Goal: Task Accomplishment & Management: Use online tool/utility

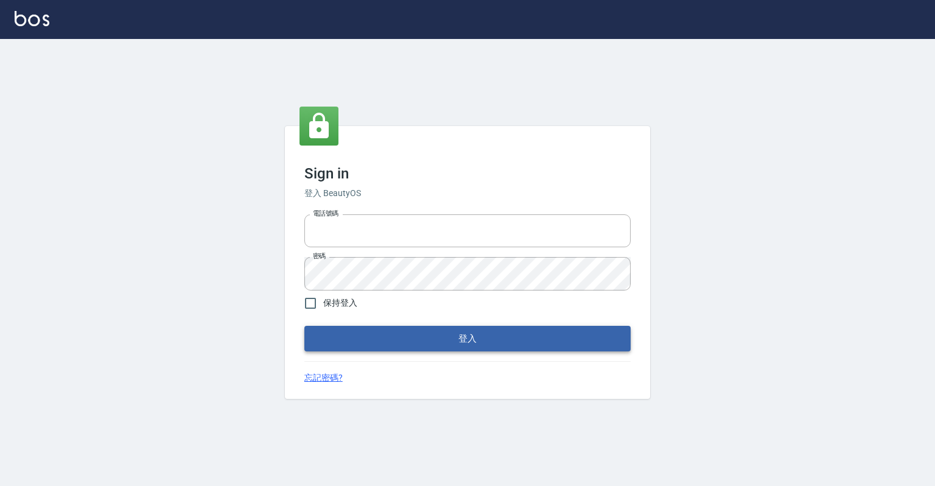
type input "0918176355"
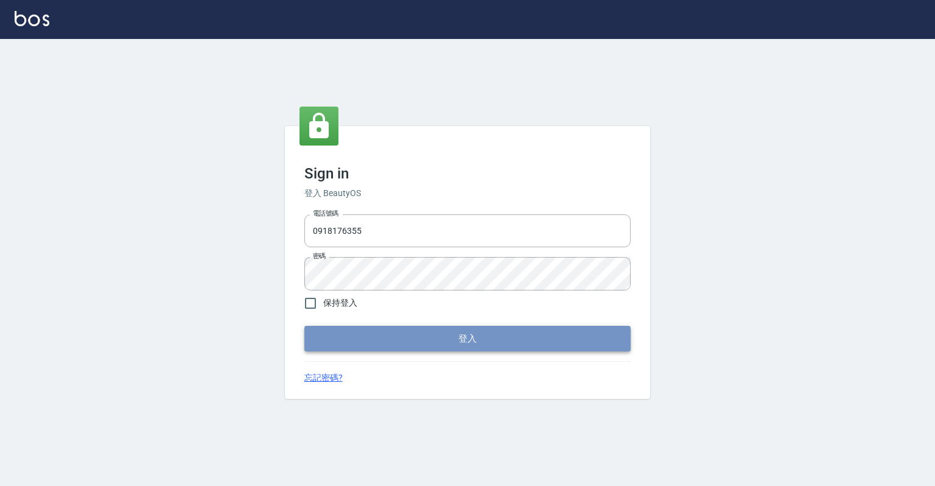
click at [528, 343] on button "登入" at bounding box center [467, 339] width 326 height 26
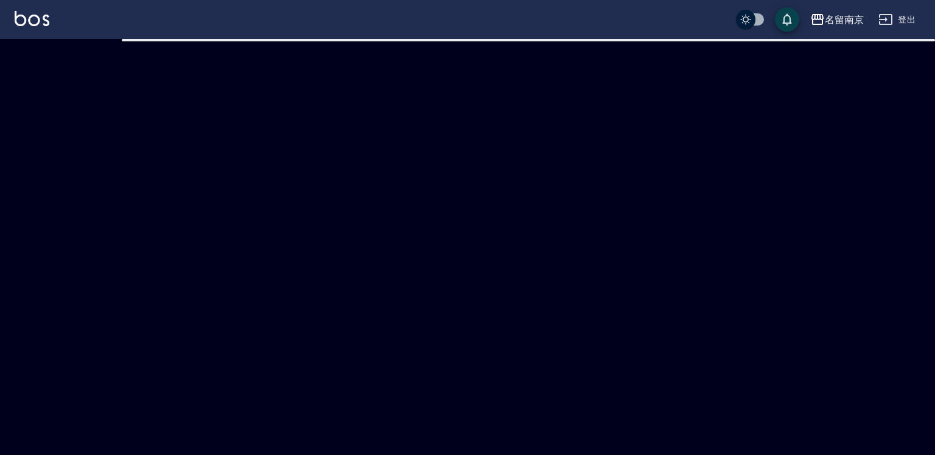
checkbox input "true"
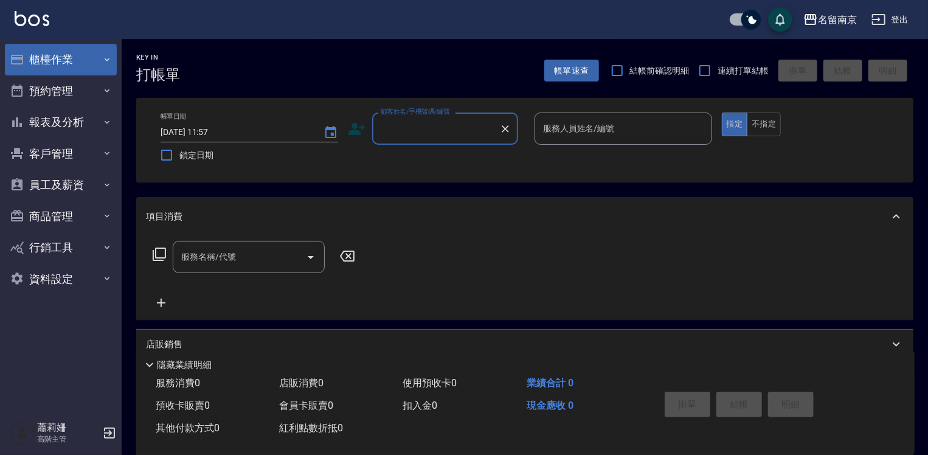
click at [30, 61] on button "櫃檯作業" at bounding box center [61, 60] width 112 height 32
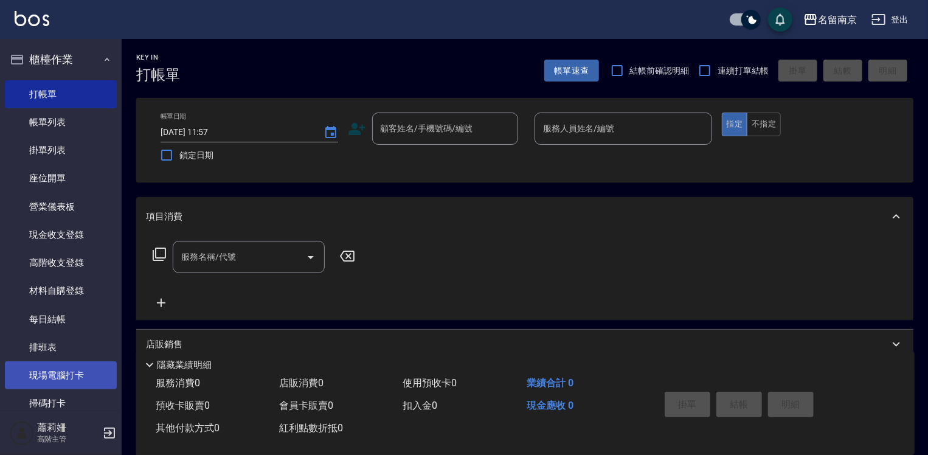
scroll to position [122, 0]
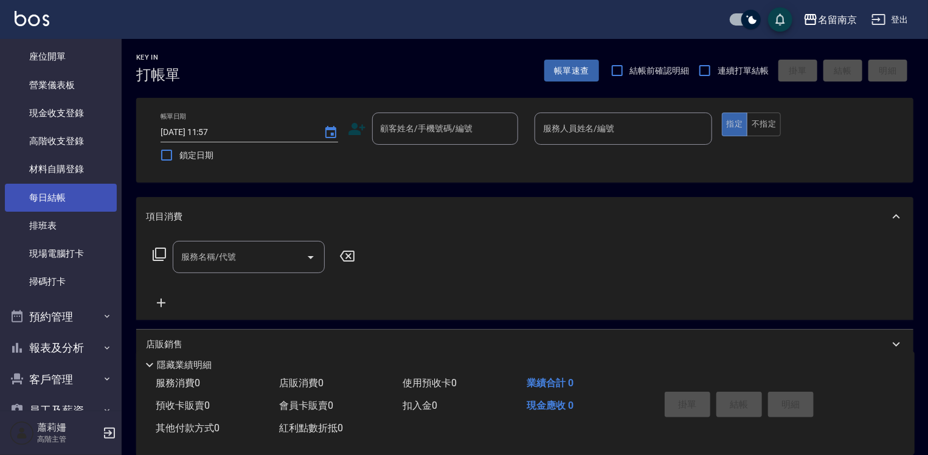
click at [42, 200] on link "每日結帳" at bounding box center [61, 198] width 112 height 28
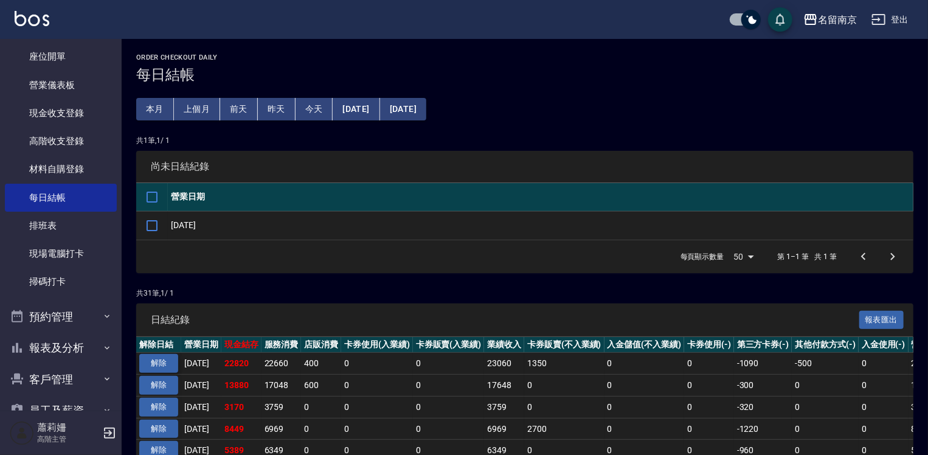
click at [152, 359] on button "解除" at bounding box center [158, 363] width 39 height 19
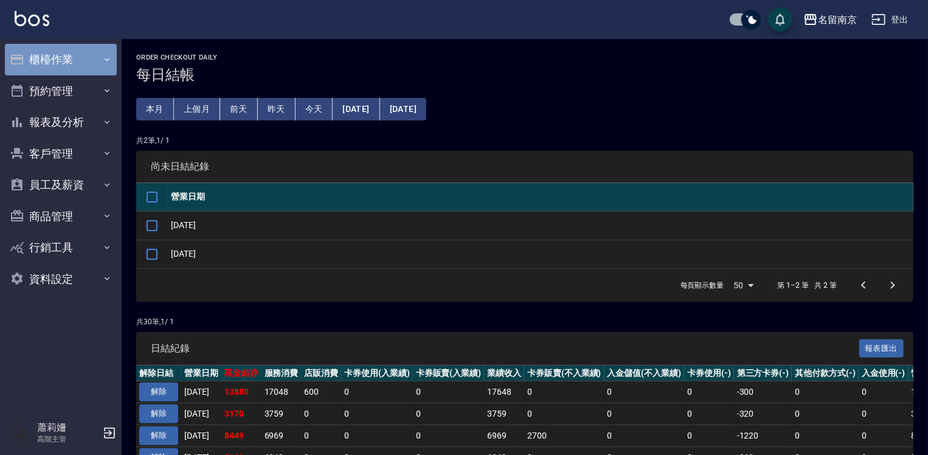
click at [51, 61] on button "櫃檯作業" at bounding box center [61, 60] width 112 height 32
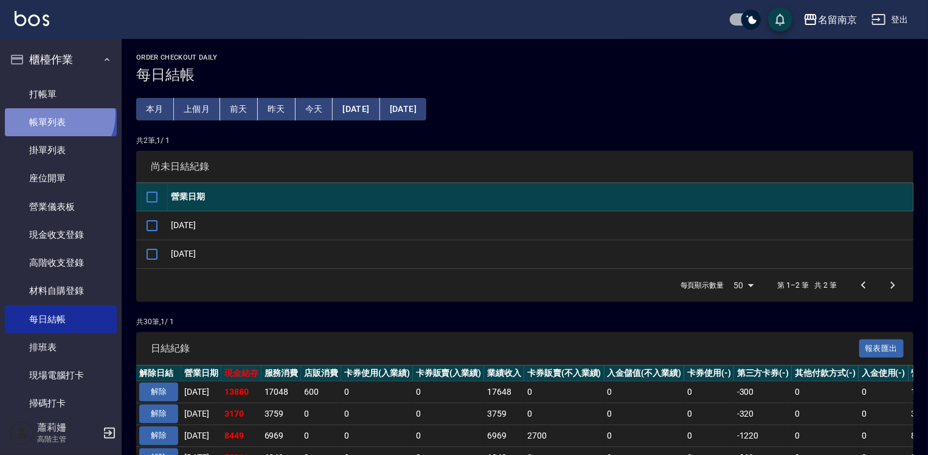
click at [58, 115] on link "帳單列表" at bounding box center [61, 122] width 112 height 28
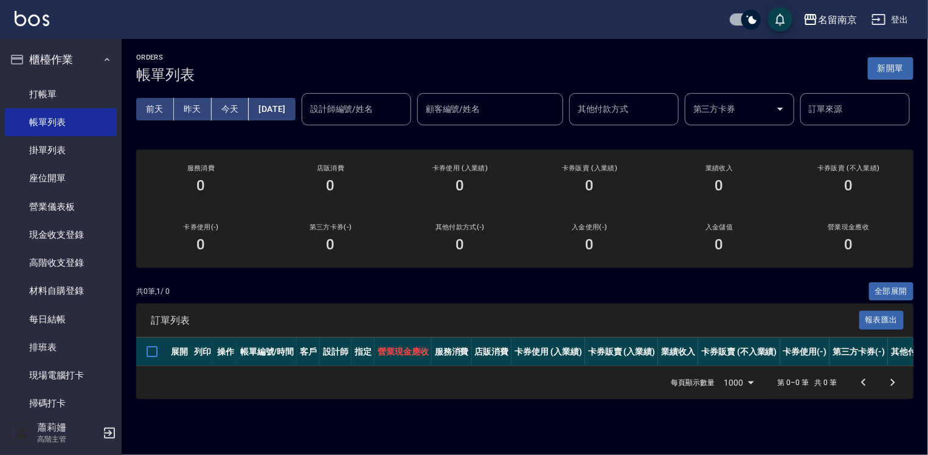
click at [295, 114] on button "[DATE]" at bounding box center [272, 109] width 46 height 23
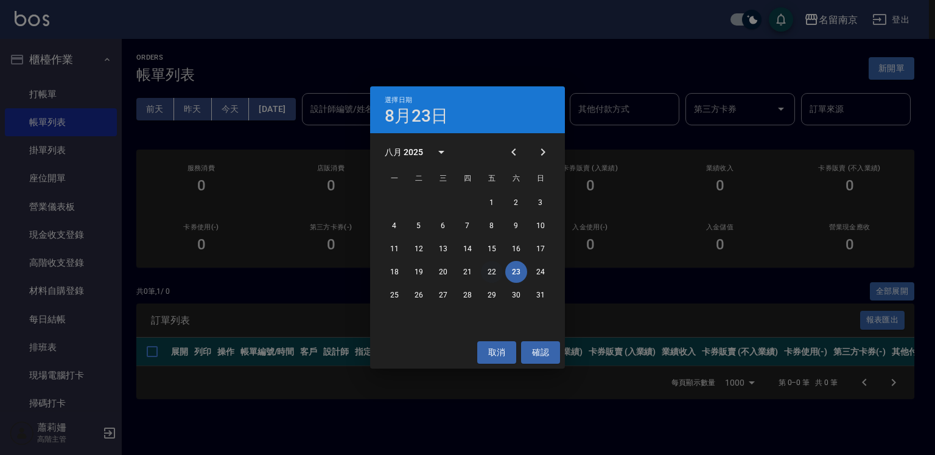
click at [494, 270] on button "22" at bounding box center [492, 272] width 22 height 22
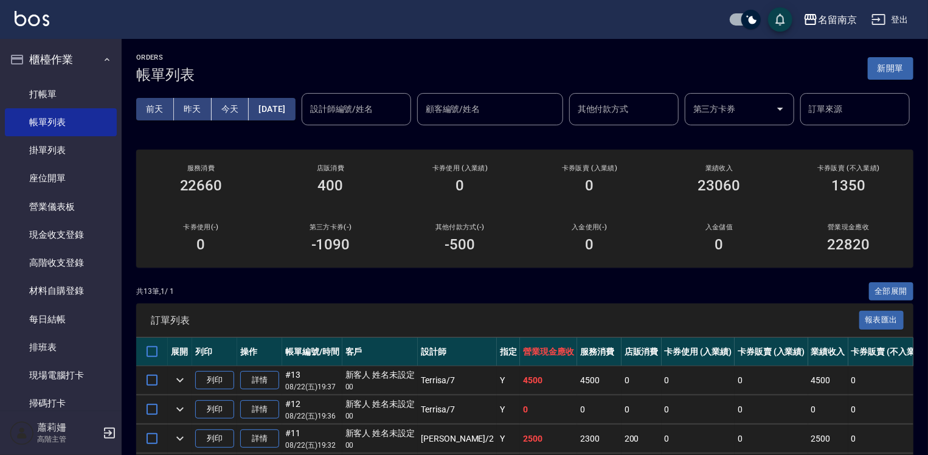
scroll to position [122, 0]
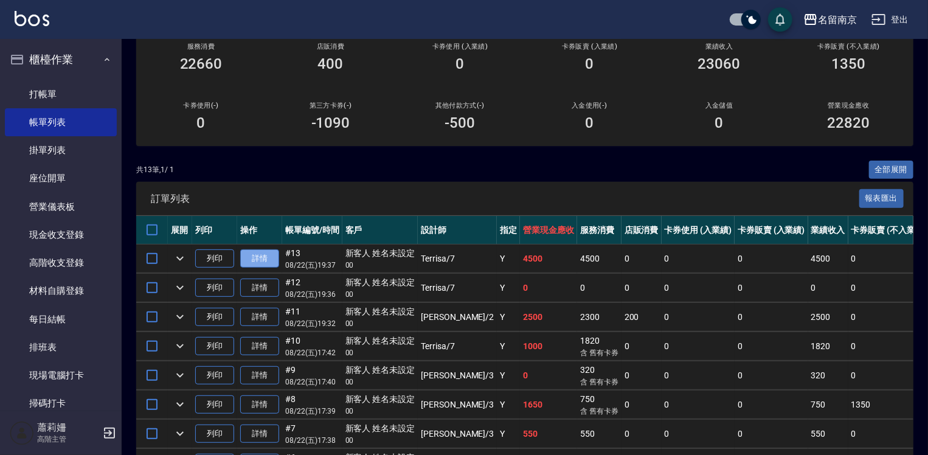
click at [262, 268] on link "詳情" at bounding box center [259, 258] width 39 height 19
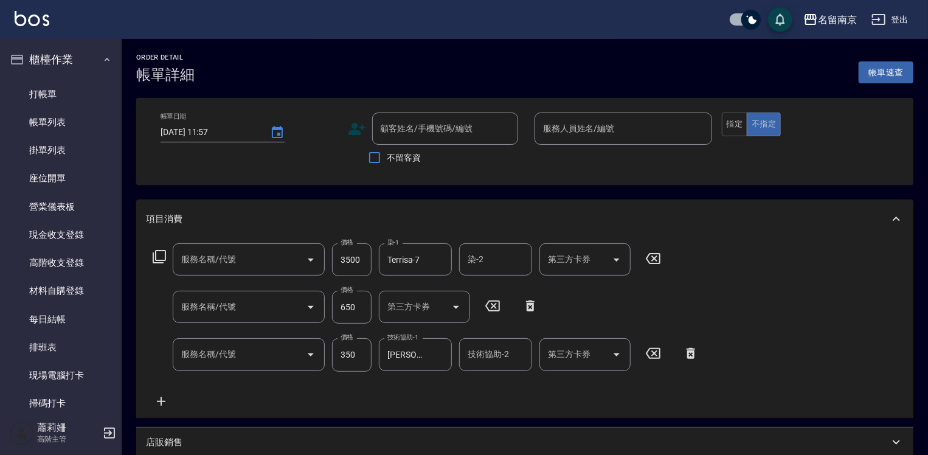
type input "[DATE] 19:37"
type input "Terrisa-7"
type input "染髮(1500)(501)"
type input "剪髮(301)"
type input "洗髮(220)"
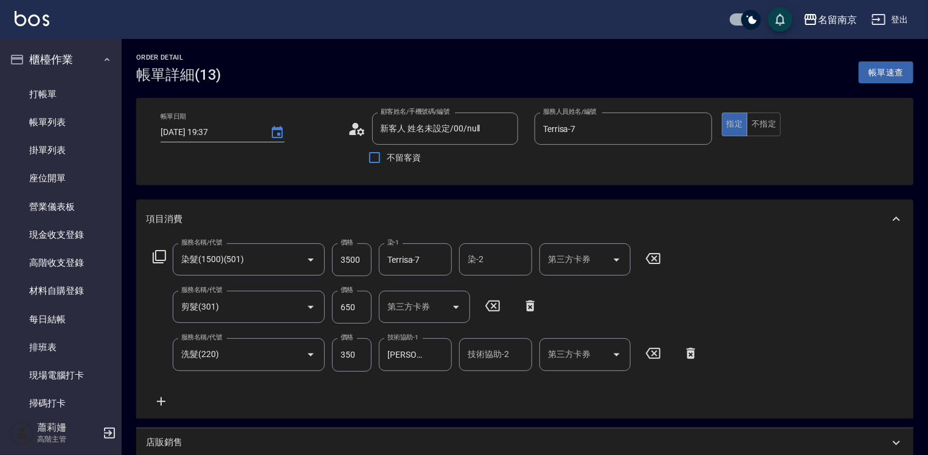
type input "新客人 姓名未設定/00/null"
click at [357, 258] on input "3500" at bounding box center [352, 259] width 40 height 33
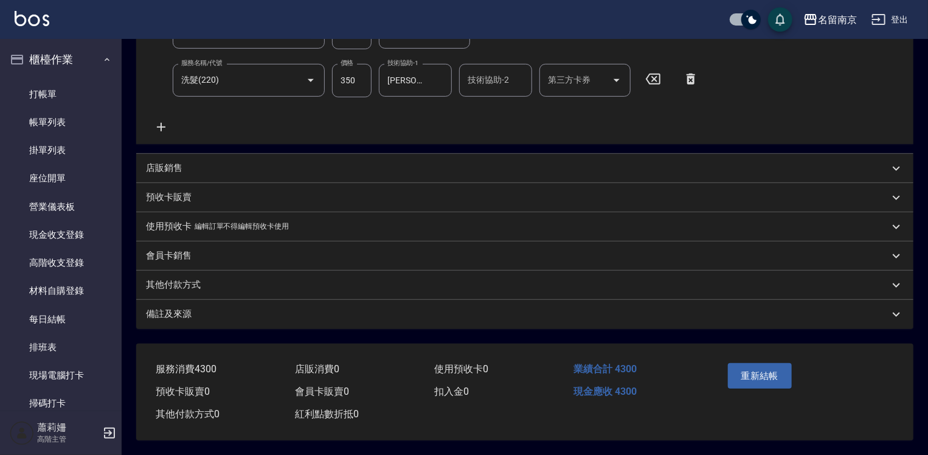
type input "3300"
click at [150, 162] on p "店販銷售" at bounding box center [164, 168] width 37 height 13
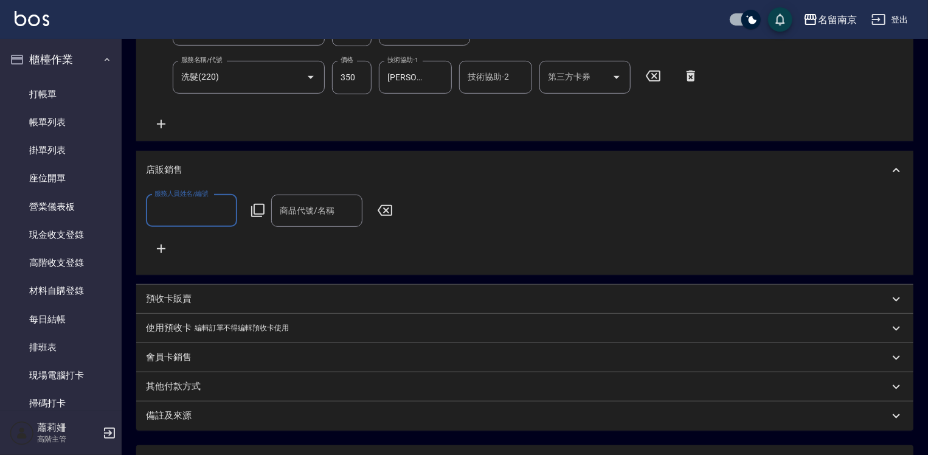
scroll to position [0, 0]
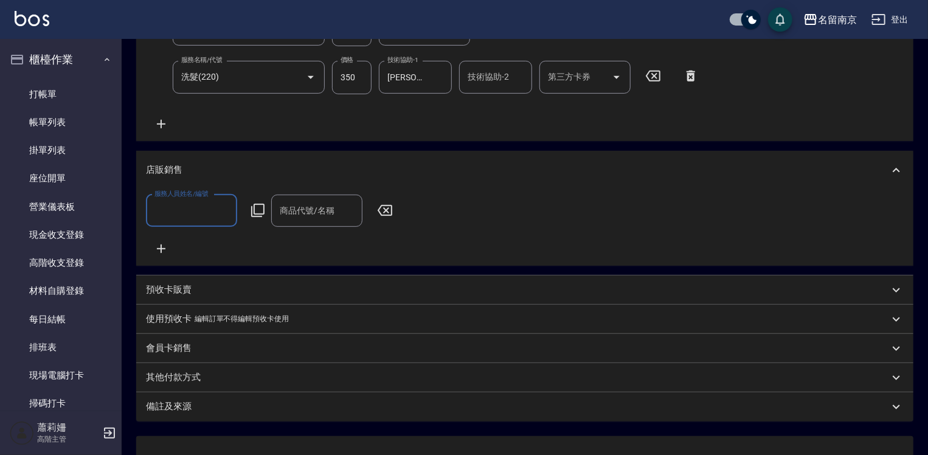
click at [185, 203] on input "服務人員姓名/編號" at bounding box center [192, 210] width 80 height 21
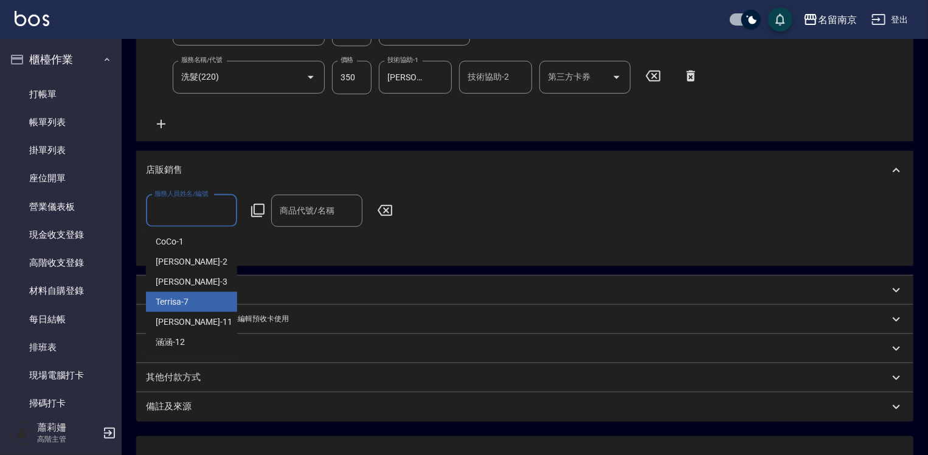
click at [198, 298] on div "Terrisa -7" at bounding box center [191, 302] width 91 height 20
type input "Terrisa-7"
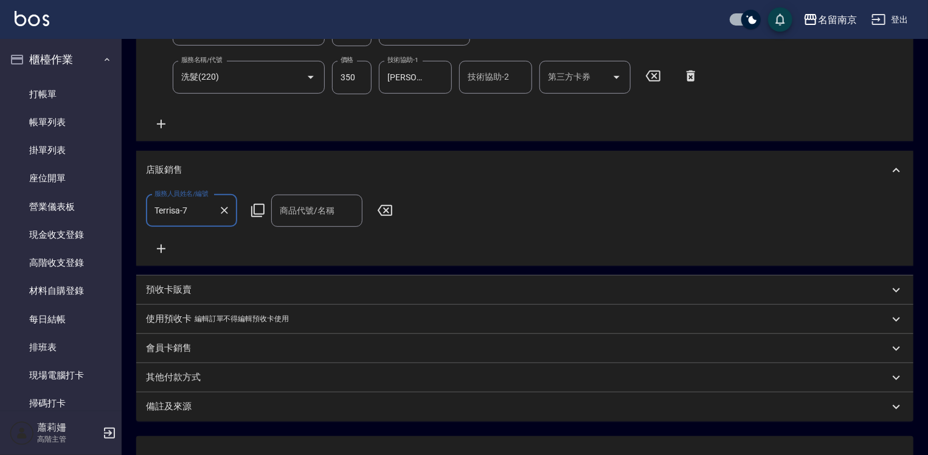
click at [256, 204] on icon at bounding box center [258, 210] width 15 height 15
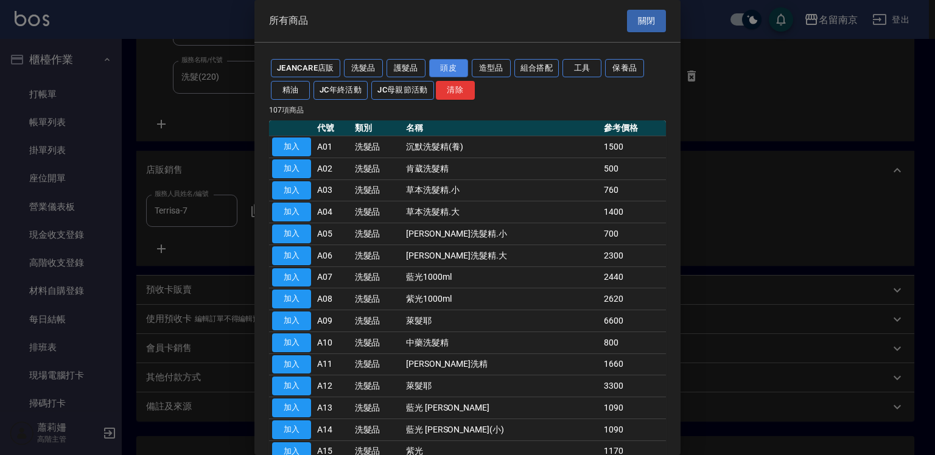
click at [445, 68] on button "頭皮" at bounding box center [448, 68] width 39 height 19
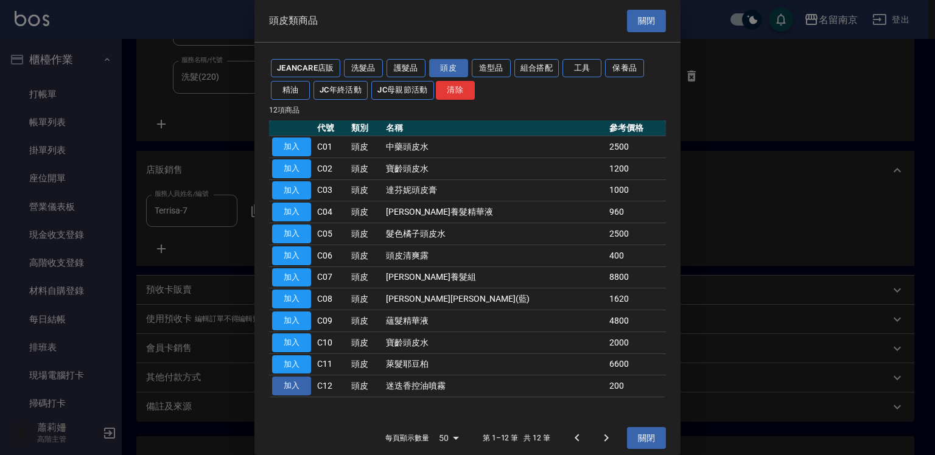
click at [283, 383] on button "加入" at bounding box center [291, 386] width 39 height 19
type input "迷迭香控油噴霧"
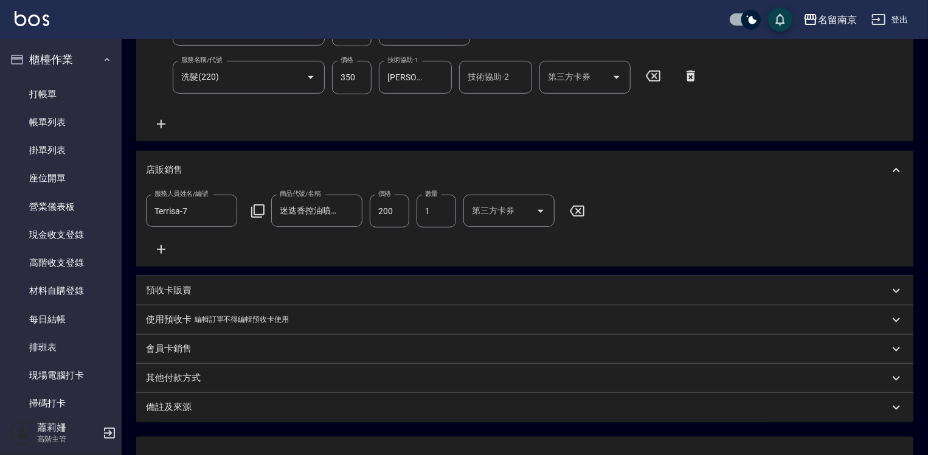
scroll to position [383, 0]
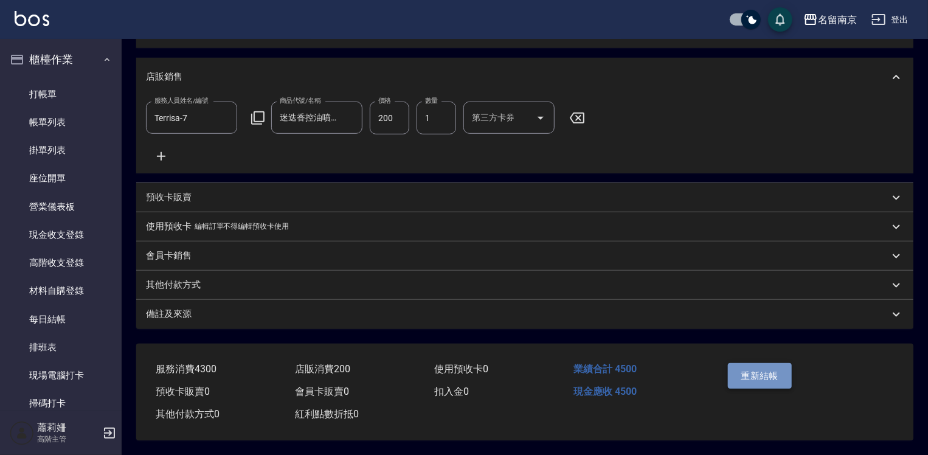
click at [776, 373] on button "重新結帳" at bounding box center [760, 376] width 64 height 26
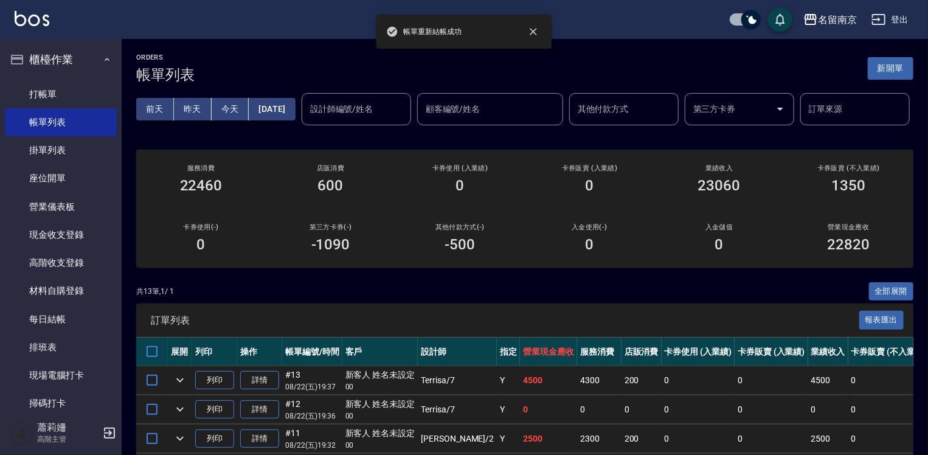
scroll to position [183, 0]
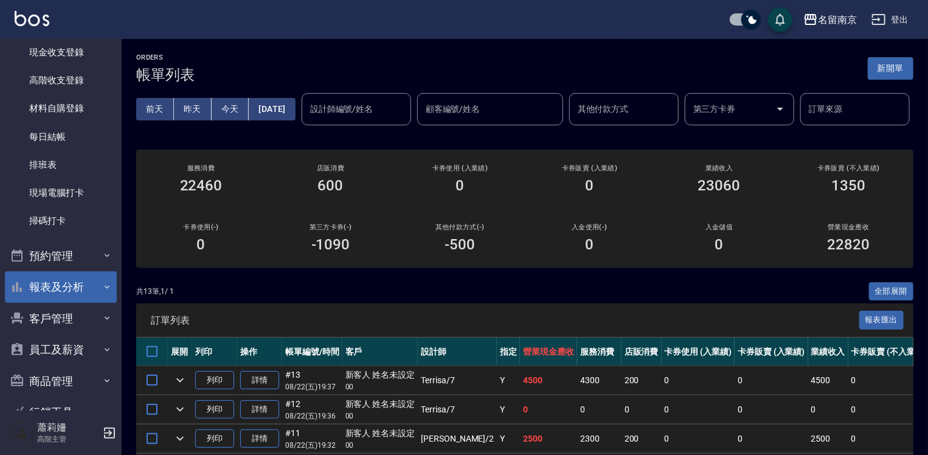
drag, startPoint x: 43, startPoint y: 285, endPoint x: 43, endPoint y: 294, distance: 9.7
click at [43, 286] on button "報表及分析" at bounding box center [61, 287] width 112 height 32
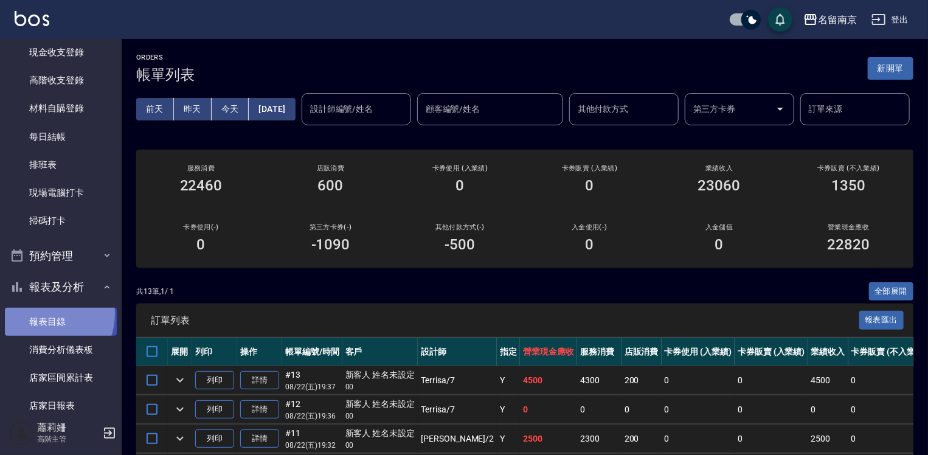
click at [44, 314] on link "報表目錄" at bounding box center [61, 322] width 112 height 28
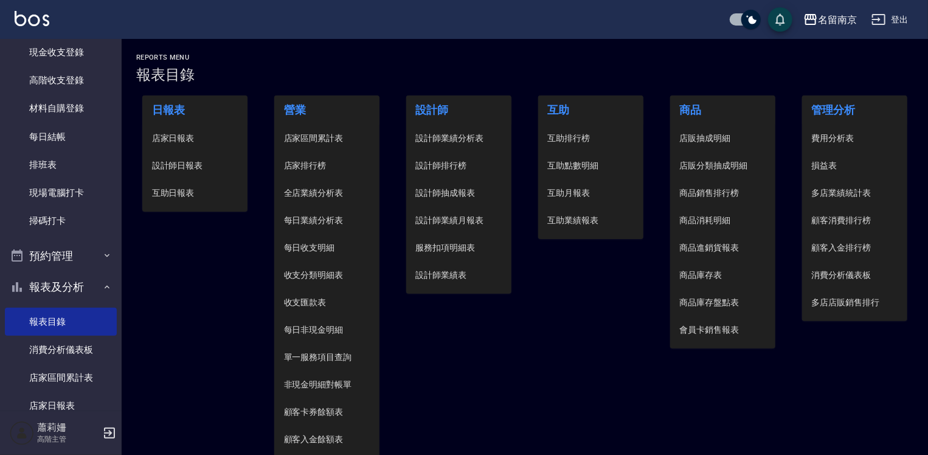
click at [183, 167] on span "設計師日報表" at bounding box center [195, 165] width 86 height 13
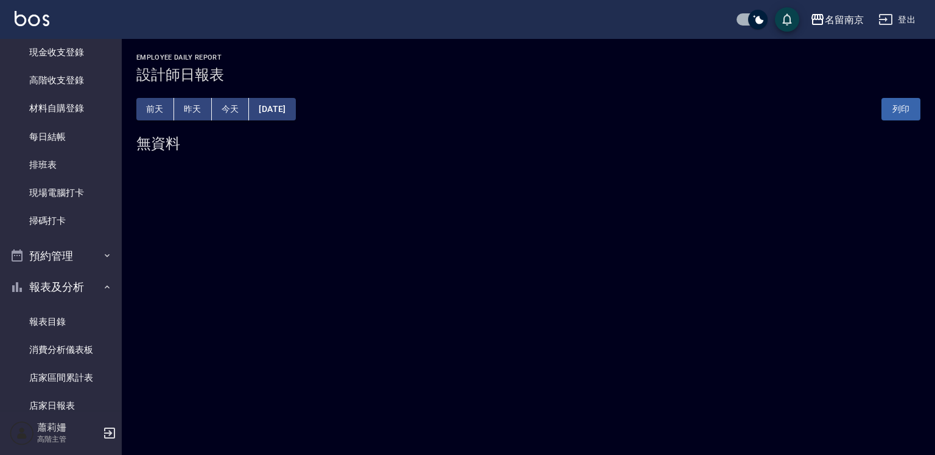
click at [277, 108] on button "[DATE]" at bounding box center [272, 109] width 46 height 23
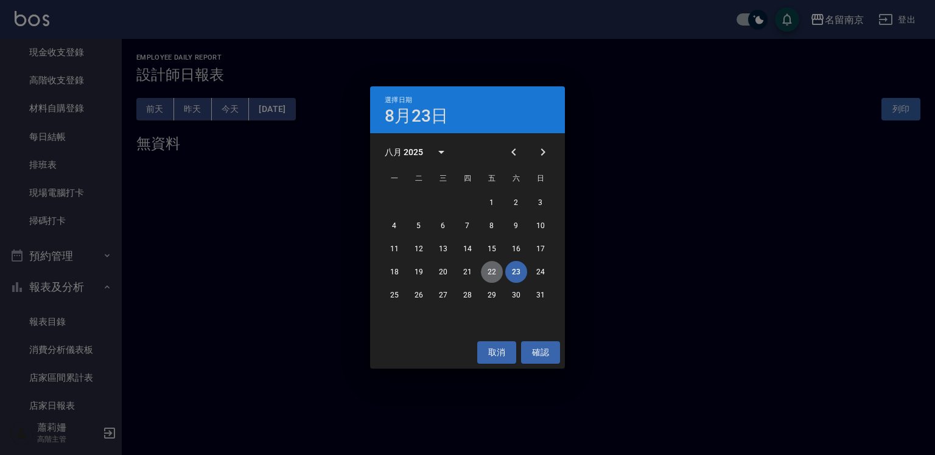
click at [489, 271] on button "22" at bounding box center [492, 272] width 22 height 22
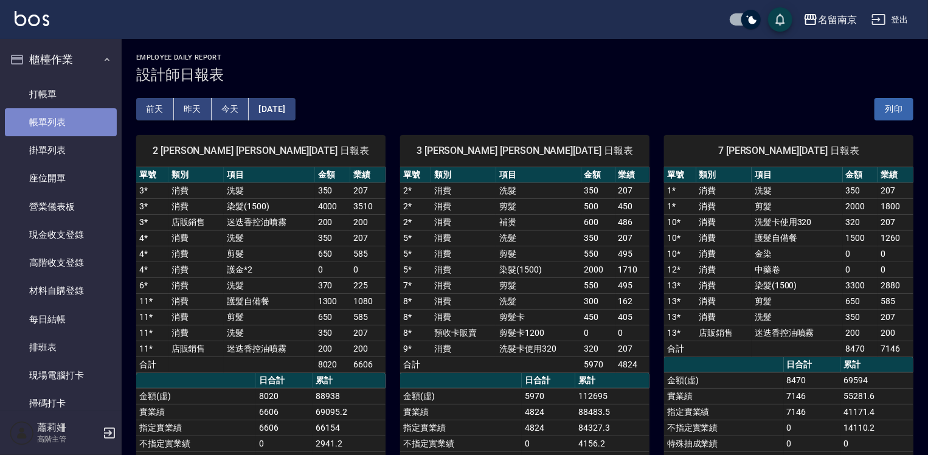
click at [66, 122] on link "帳單列表" at bounding box center [61, 122] width 112 height 28
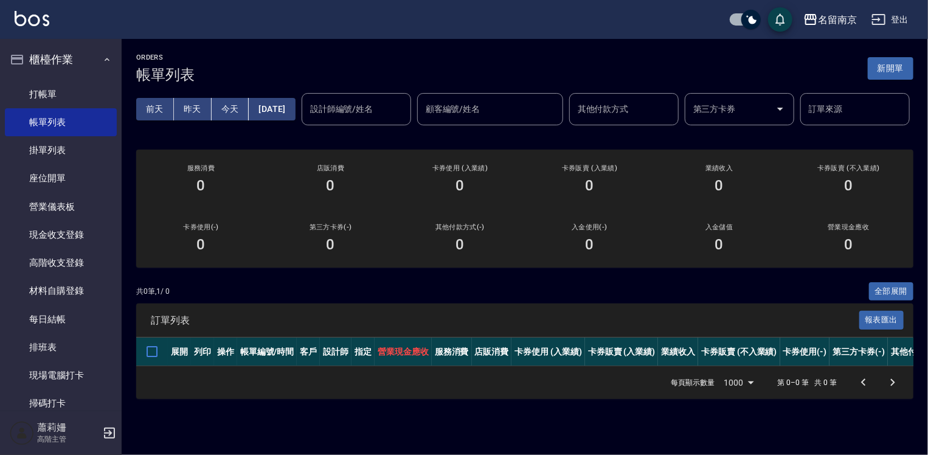
click at [280, 110] on button "[DATE]" at bounding box center [272, 109] width 46 height 23
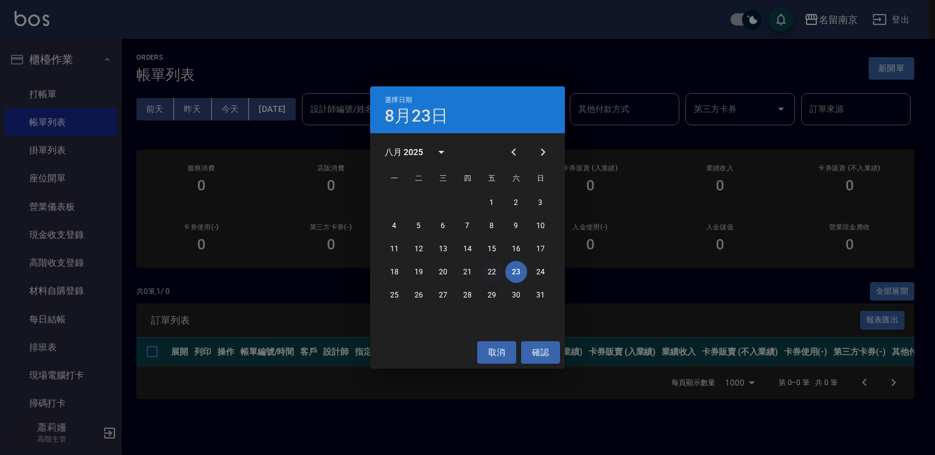
click at [488, 268] on button "22" at bounding box center [492, 272] width 22 height 22
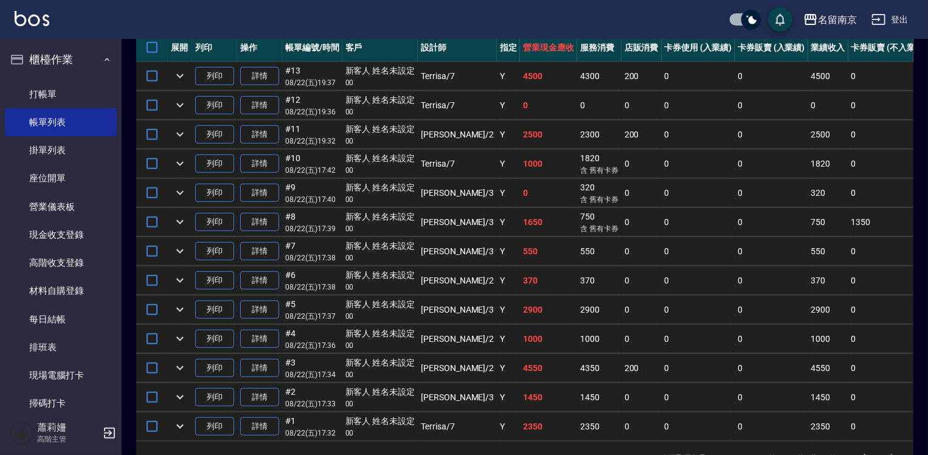
scroll to position [382, 0]
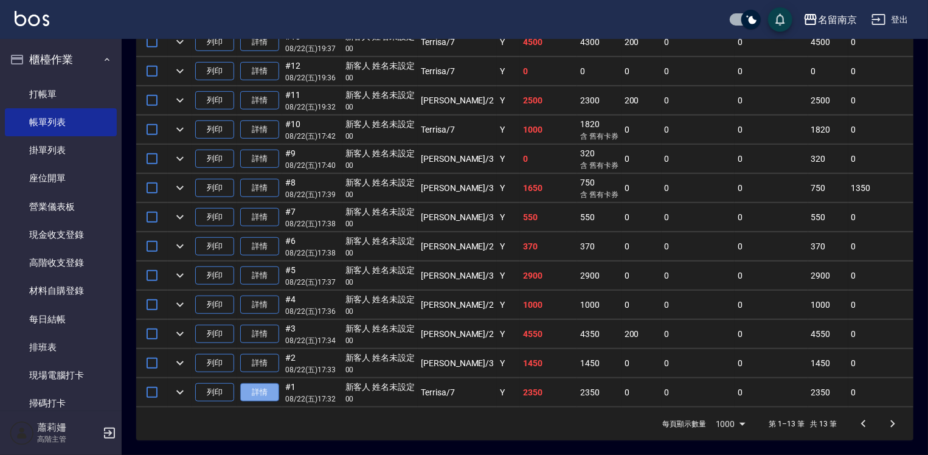
click at [272, 383] on link "詳情" at bounding box center [259, 392] width 39 height 19
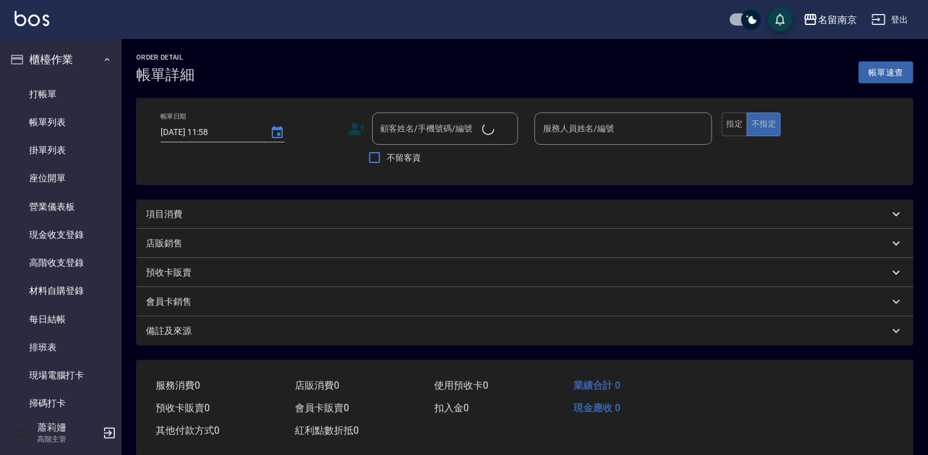
type input "[DATE] 17:32"
type input "Terrisa-7"
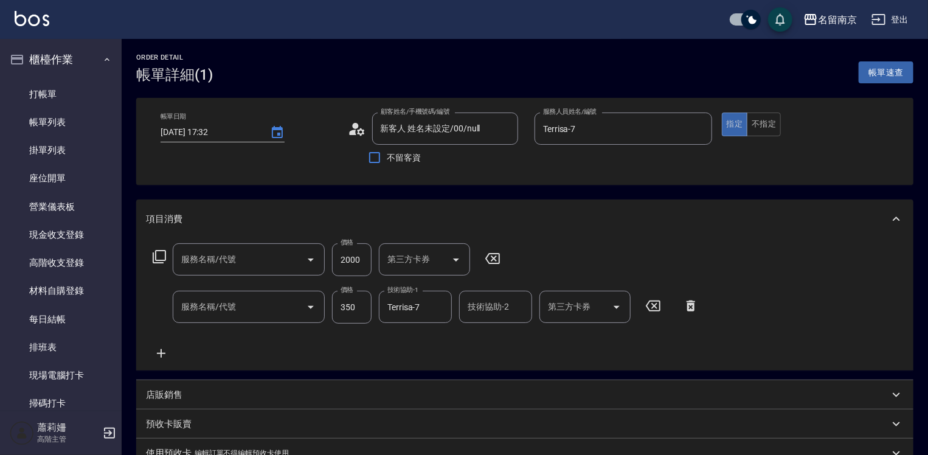
type input "新客人 姓名未設定/00/null"
type input "剪髮(301)"
type input "洗髮(220)"
click at [496, 257] on icon at bounding box center [493, 258] width 15 height 11
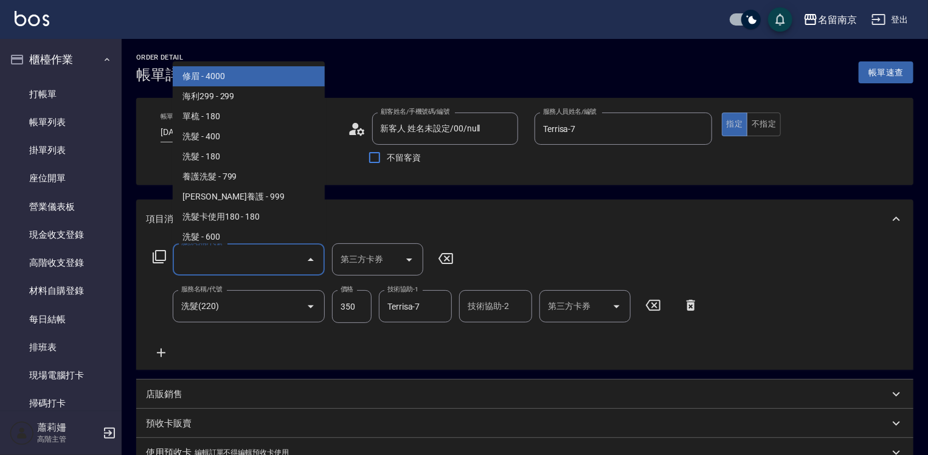
click at [234, 265] on input "服務名稱/代號" at bounding box center [239, 259] width 123 height 21
click at [162, 253] on icon at bounding box center [159, 256] width 15 height 15
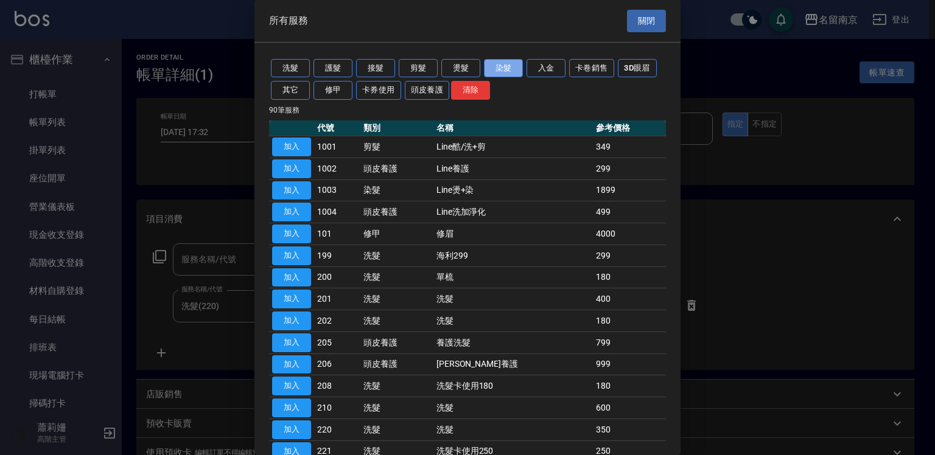
click at [509, 64] on button "染髮" at bounding box center [503, 68] width 39 height 19
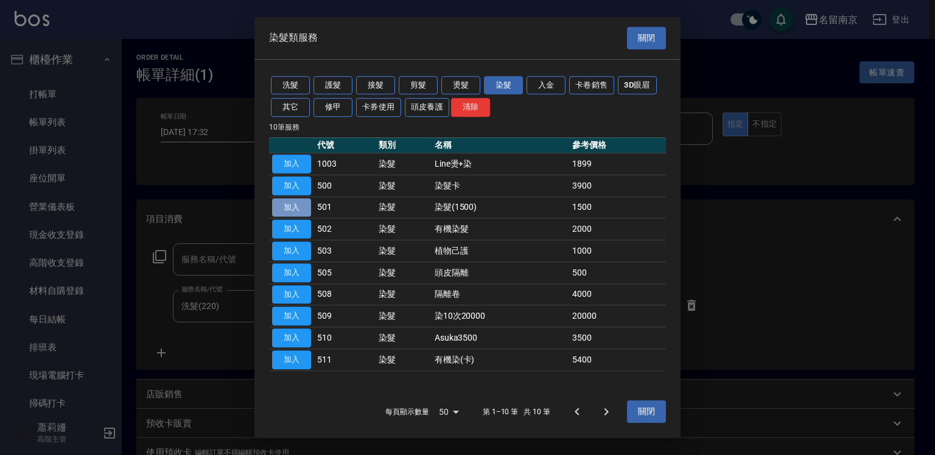
click at [287, 202] on button "加入" at bounding box center [291, 207] width 39 height 19
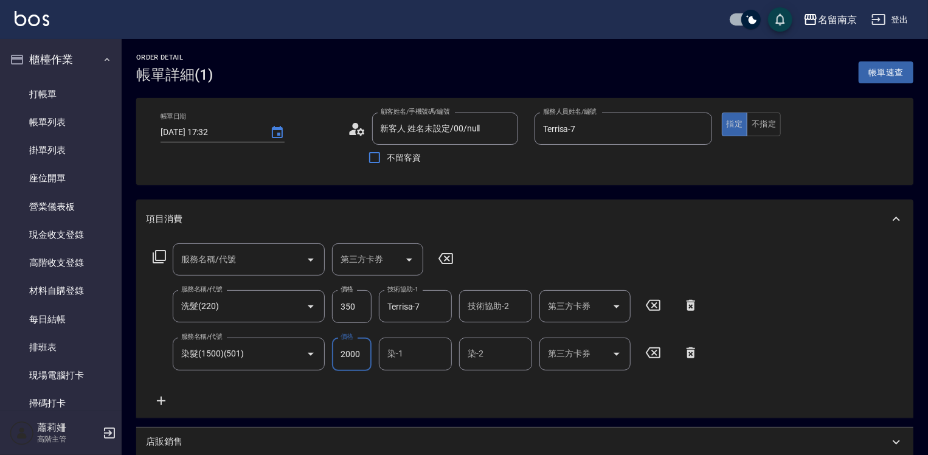
type input "2000"
type input "Terrisa-7"
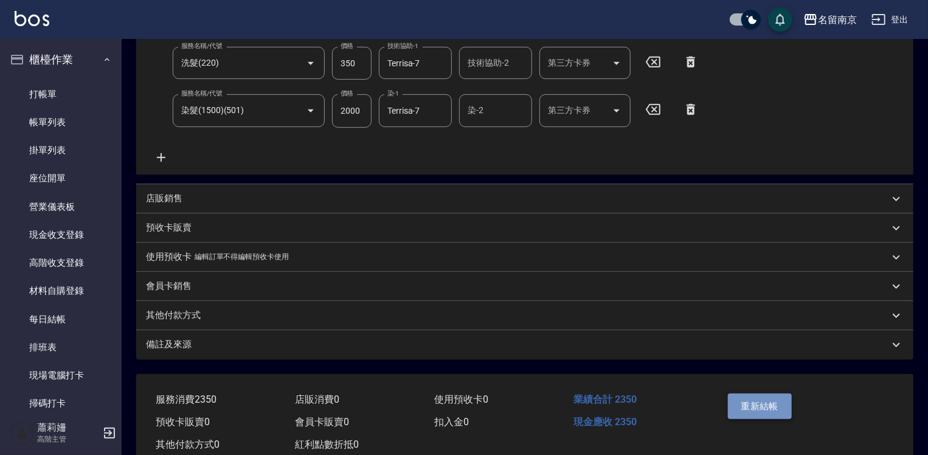
click at [762, 397] on button "重新結帳" at bounding box center [760, 407] width 64 height 26
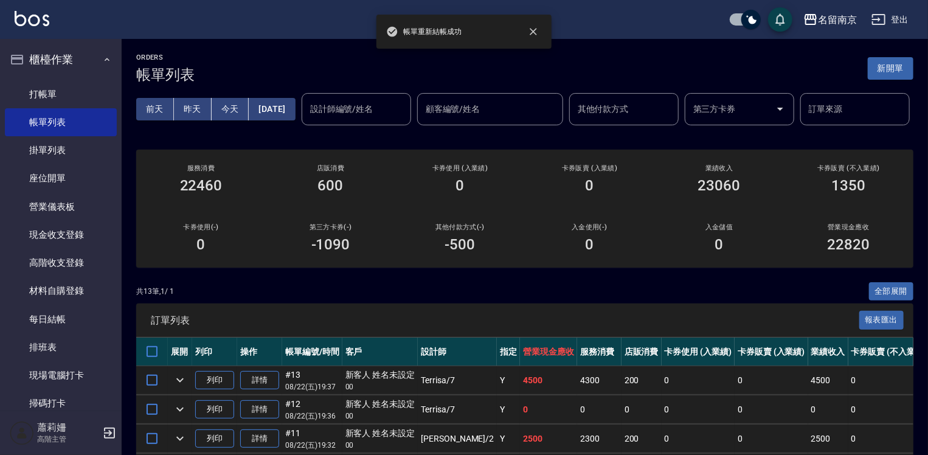
scroll to position [243, 0]
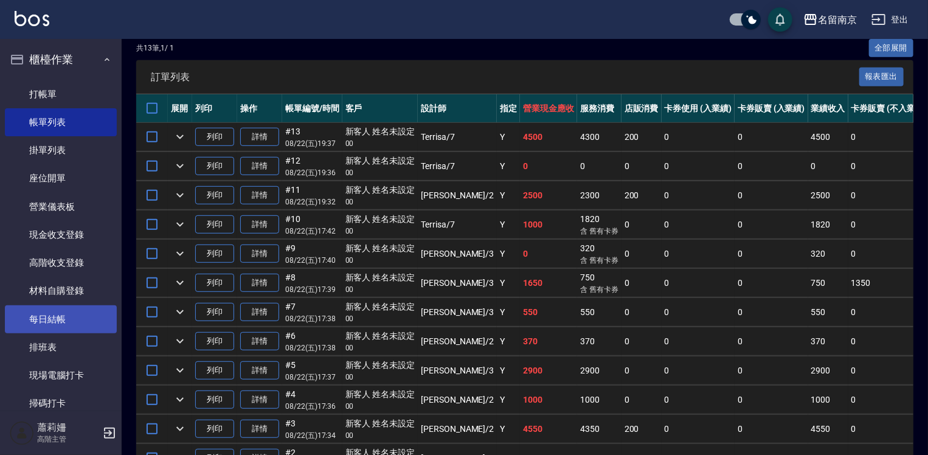
click at [56, 316] on link "每日結帳" at bounding box center [61, 319] width 112 height 28
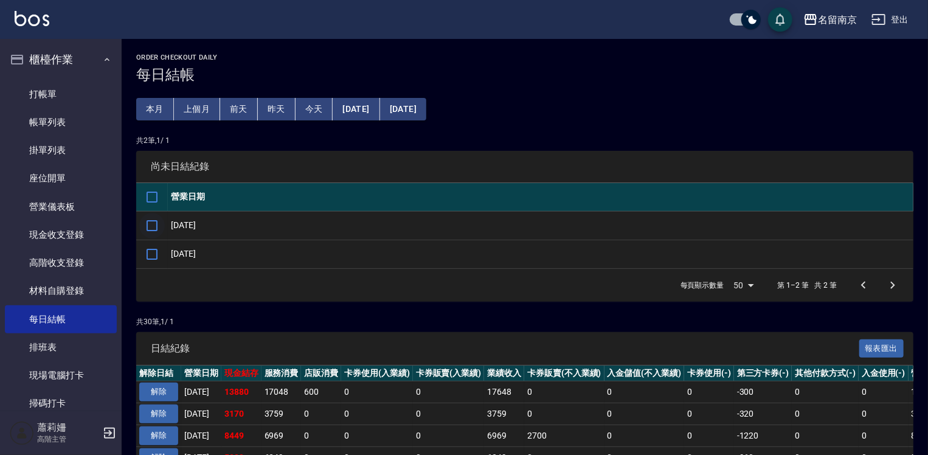
click at [159, 228] on input "checkbox" at bounding box center [152, 226] width 26 height 26
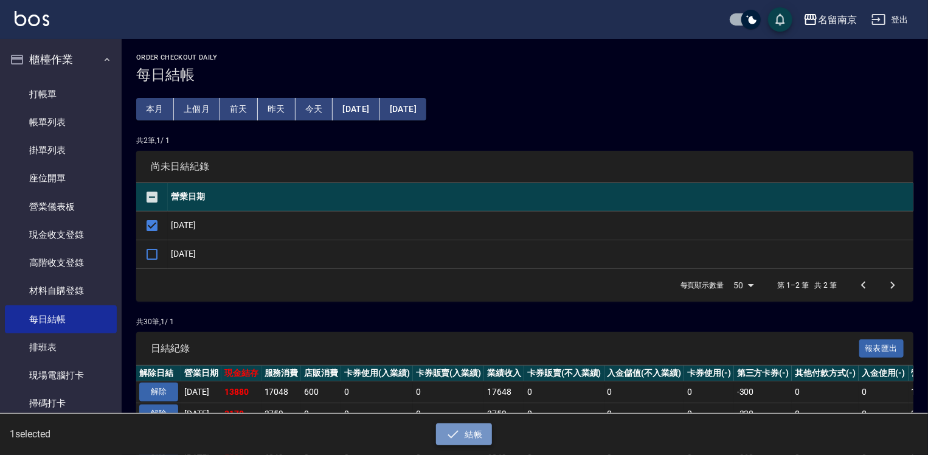
click at [479, 438] on button "結帳" at bounding box center [464, 434] width 57 height 23
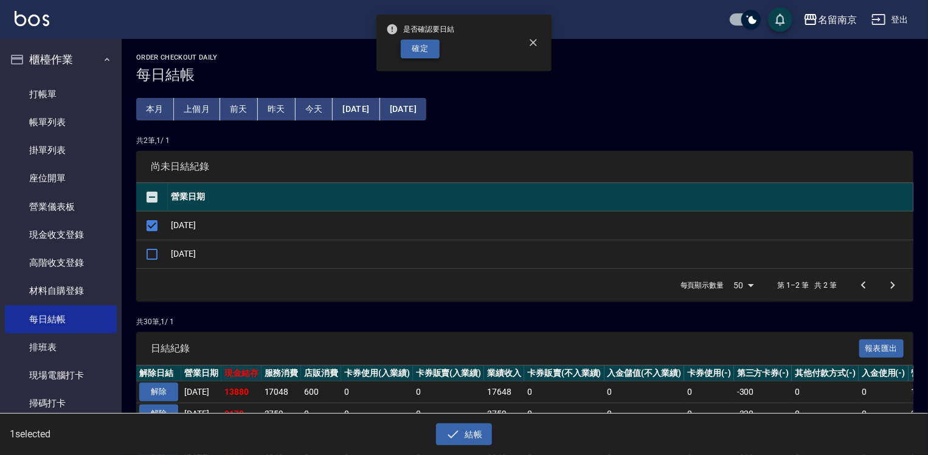
click at [431, 51] on button "確定" at bounding box center [420, 49] width 39 height 19
checkbox input "false"
